Goal: Task Accomplishment & Management: Use online tool/utility

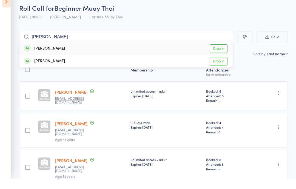
type input "[PERSON_NAME]"
click at [77, 60] on div "[PERSON_NAME] Drop in" at bounding box center [125, 59] width 213 height 13
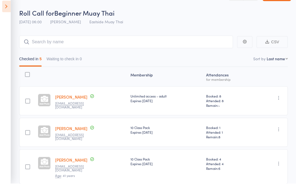
click at [8, 12] on icon at bounding box center [6, 12] width 9 height 12
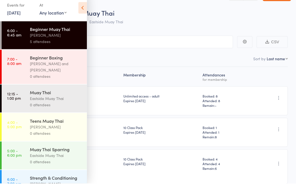
scroll to position [6, 0]
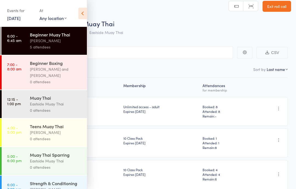
click at [65, 78] on div "[PERSON_NAME] and [PERSON_NAME]" at bounding box center [56, 72] width 52 height 13
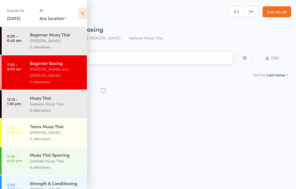
scroll to position [0, 0]
click at [162, 33] on div "Roll Call for Beginner Boxing" at bounding box center [155, 28] width 272 height 9
click at [83, 11] on icon at bounding box center [82, 14] width 9 height 12
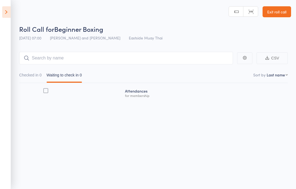
click at [147, 60] on input "search" at bounding box center [126, 58] width 214 height 13
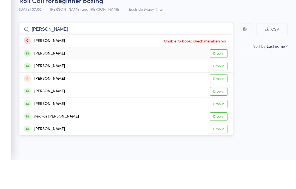
type input "[PERSON_NAME]"
click at [217, 78] on link "Drop in" at bounding box center [219, 82] width 18 height 9
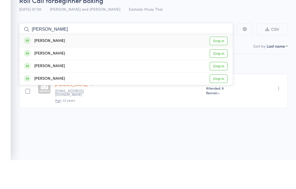
type input "[PERSON_NAME]"
click at [70, 63] on div "[PERSON_NAME] Drop in" at bounding box center [125, 69] width 213 height 13
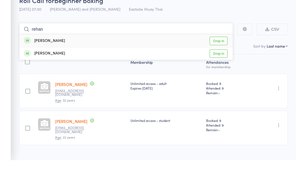
type input "rehan"
click at [218, 66] on link "Drop in" at bounding box center [219, 70] width 18 height 9
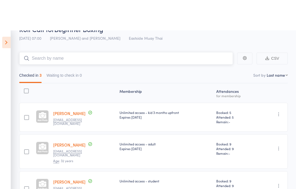
scroll to position [33, 0]
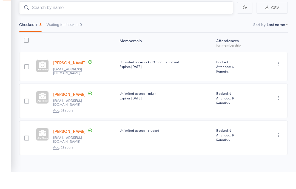
click at [181, 37] on nav "Checked in 3 Waiting to check in 0" at bounding box center [154, 43] width 274 height 13
click at [159, 37] on nav "Checked in 3 Waiting to check in 0" at bounding box center [154, 43] width 274 height 13
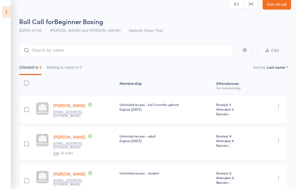
click at [10, 11] on icon at bounding box center [6, 12] width 9 height 12
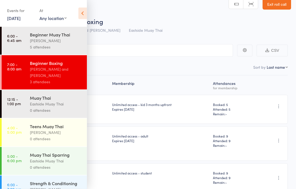
scroll to position [8, 0]
click at [62, 81] on div "3 attendees" at bounding box center [56, 82] width 52 height 6
click at [148, 48] on input "search" at bounding box center [120, 50] width 225 height 13
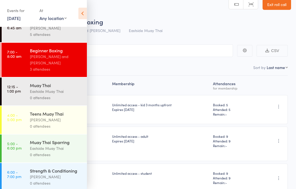
click at [81, 11] on icon at bounding box center [82, 14] width 9 height 12
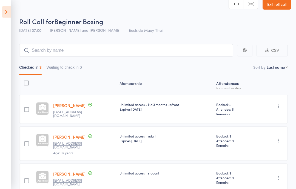
scroll to position [33, 0]
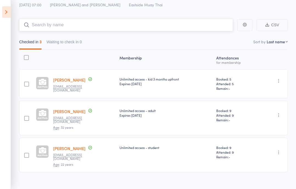
click at [82, 23] on input "search" at bounding box center [126, 25] width 214 height 13
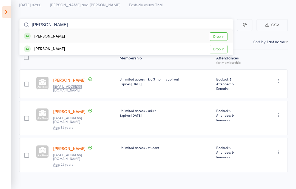
type input "[PERSON_NAME]"
click at [104, 36] on div "[PERSON_NAME] Drop in" at bounding box center [125, 36] width 213 height 13
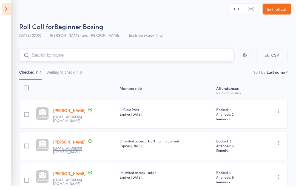
scroll to position [21, 0]
